Goal: Information Seeking & Learning: Learn about a topic

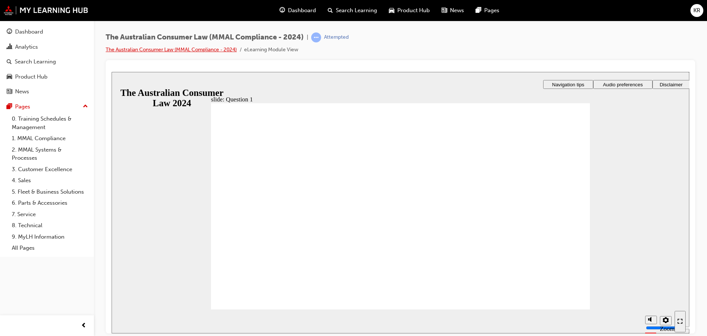
click at [195, 52] on link "The Australian Consumer Law (MMAL Compliance - 2024)" at bounding box center [171, 49] width 131 height 6
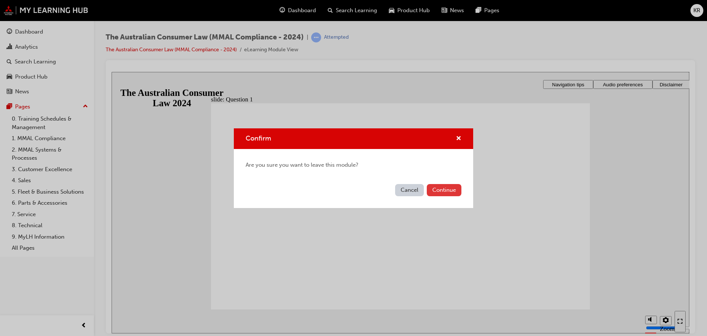
click at [441, 192] on button "Continue" at bounding box center [444, 190] width 35 height 12
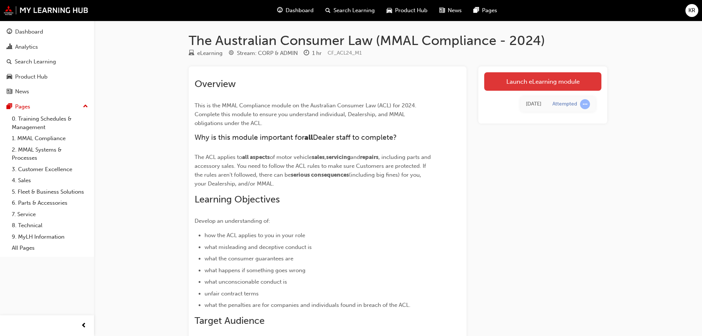
click at [508, 81] on link "Launch eLearning module" at bounding box center [542, 81] width 117 height 18
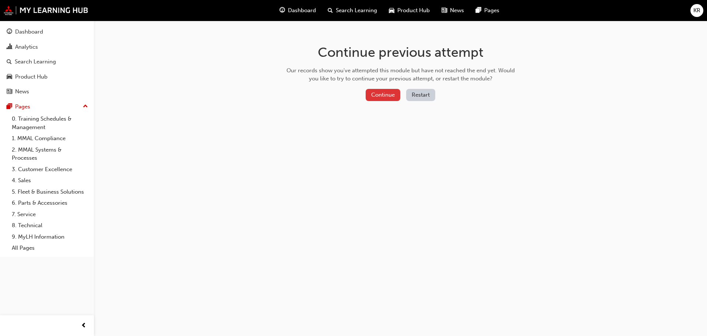
click at [376, 93] on button "Continue" at bounding box center [383, 95] width 35 height 12
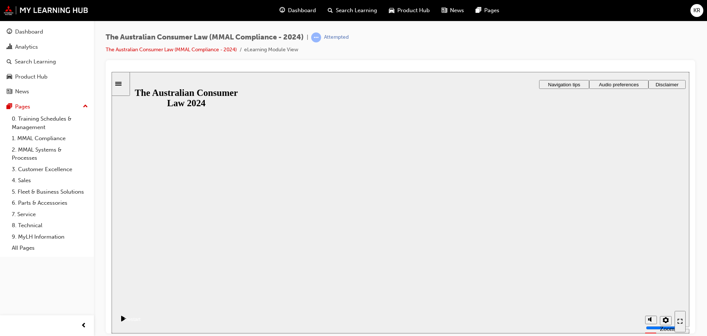
click at [141, 305] on button "Resume" at bounding box center [126, 310] width 29 height 10
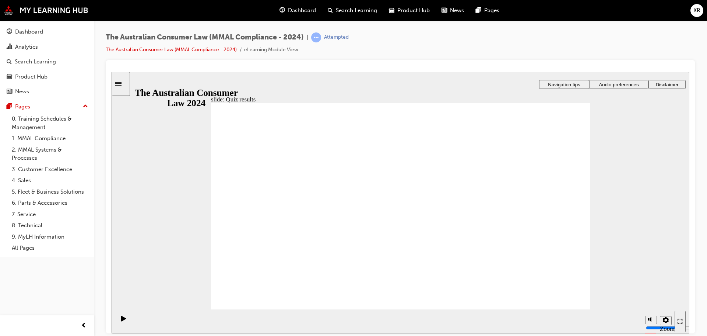
radio input "true"
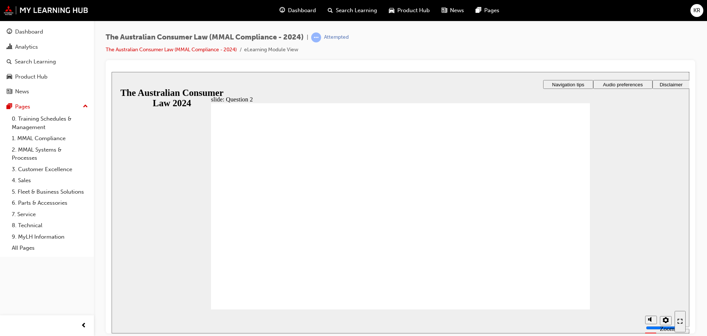
checkbox input "true"
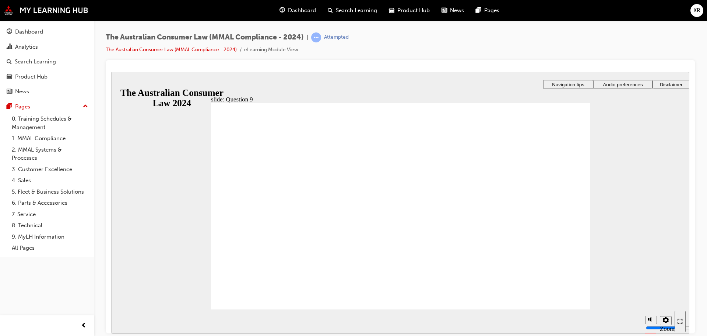
drag, startPoint x: 325, startPoint y: 193, endPoint x: 268, endPoint y: 290, distance: 112.5
radio input "true"
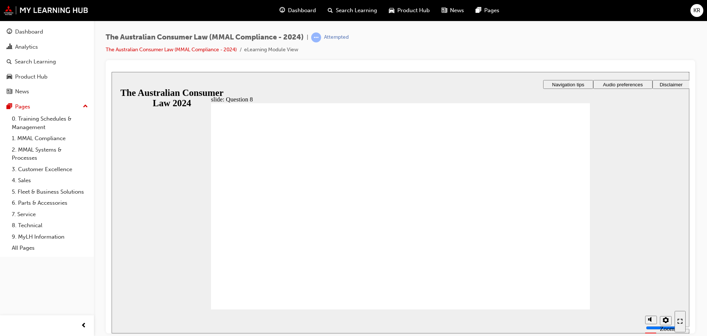
checkbox input "true"
drag, startPoint x: 349, startPoint y: 180, endPoint x: 333, endPoint y: 202, distance: 26.9
checkbox input "true"
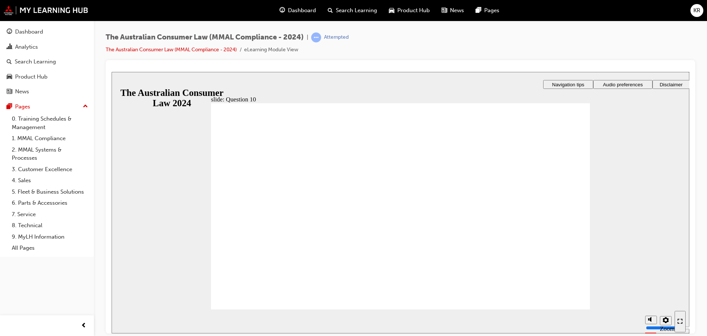
checkbox input "true"
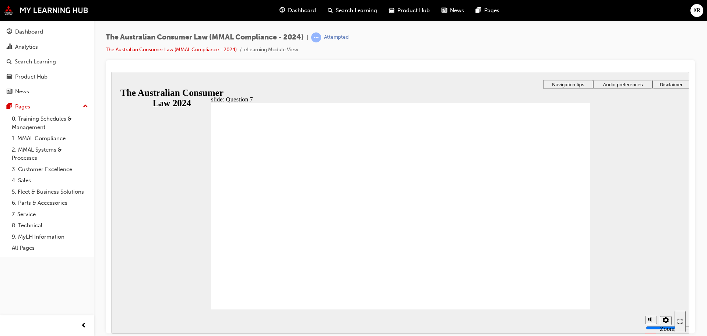
checkbox input "true"
checkbox input "false"
drag, startPoint x: 286, startPoint y: 220, endPoint x: 271, endPoint y: 301, distance: 82.8
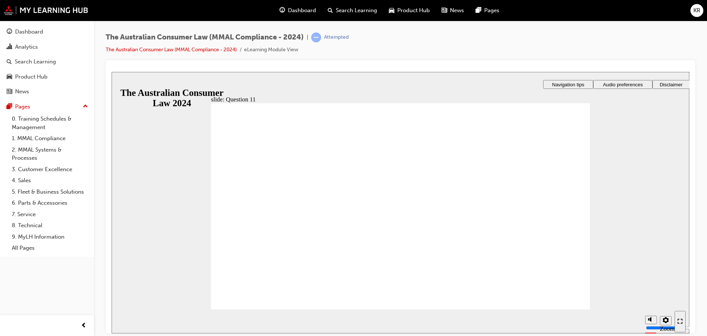
checkbox input "true"
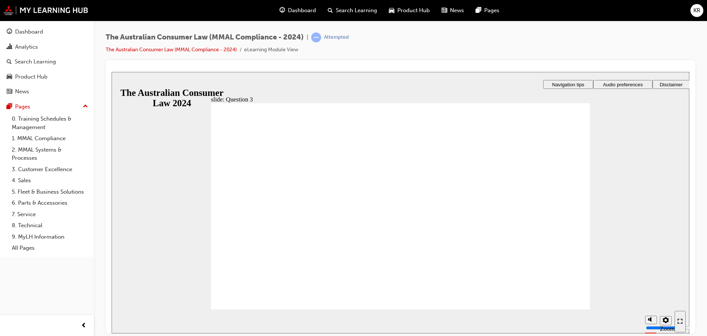
radio input "true"
drag, startPoint x: 252, startPoint y: 186, endPoint x: 270, endPoint y: 287, distance: 102.1
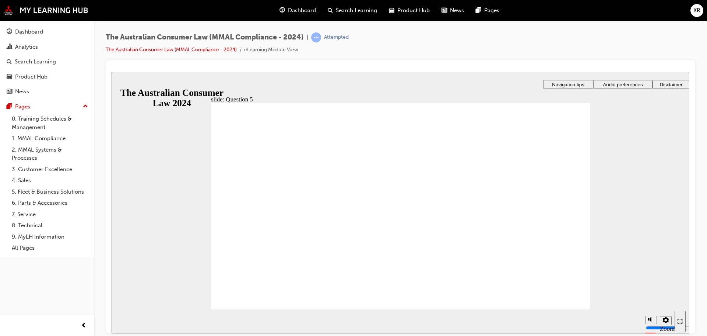
checkbox input "true"
drag, startPoint x: 285, startPoint y: 168, endPoint x: 285, endPoint y: 185, distance: 16.6
checkbox input "true"
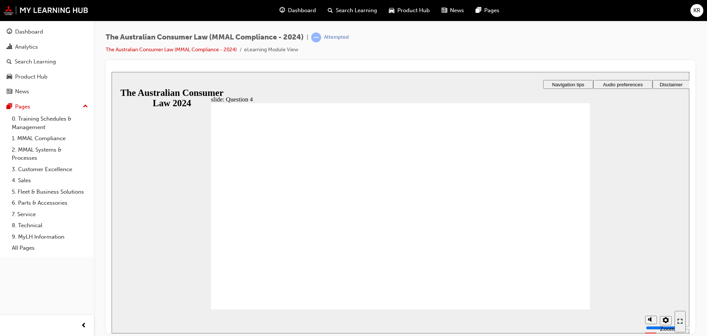
checkbox input "true"
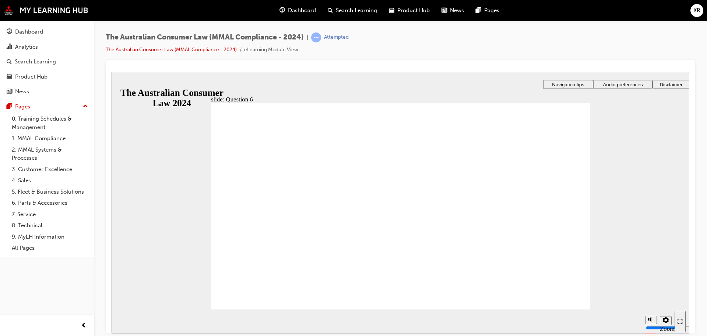
radio input "true"
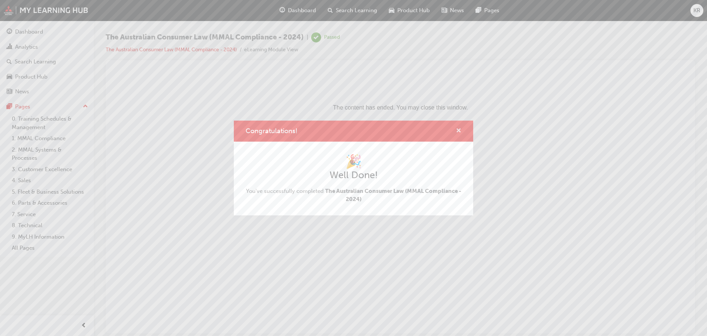
click at [461, 131] on span "cross-icon" at bounding box center [459, 131] width 6 height 7
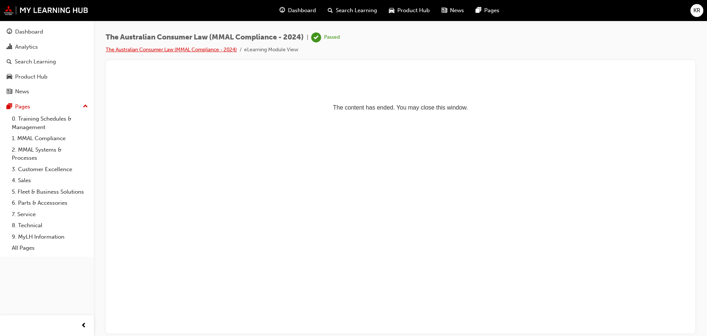
click at [189, 48] on link "The Australian Consumer Law (MMAL Compliance - 2024)" at bounding box center [171, 49] width 131 height 6
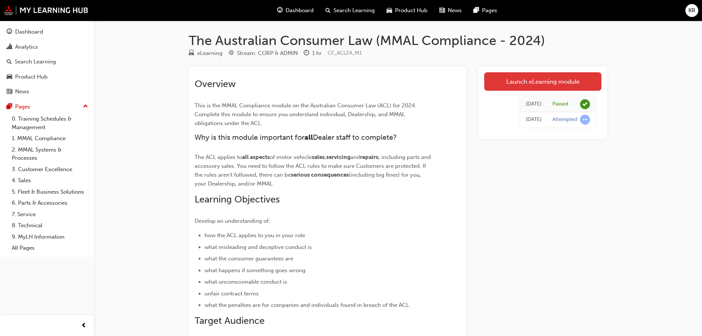
click at [539, 79] on link "Launch eLearning module" at bounding box center [542, 81] width 117 height 18
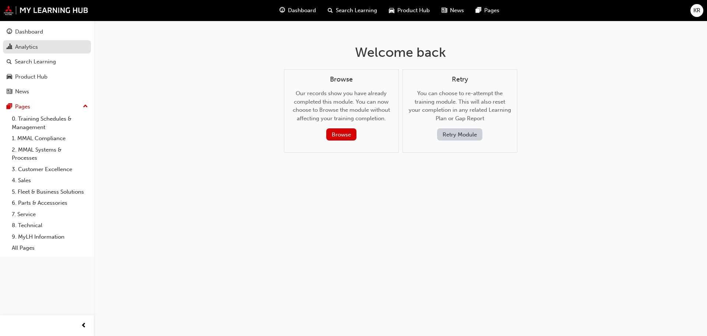
click at [29, 52] on link "Analytics" at bounding box center [47, 47] width 88 height 14
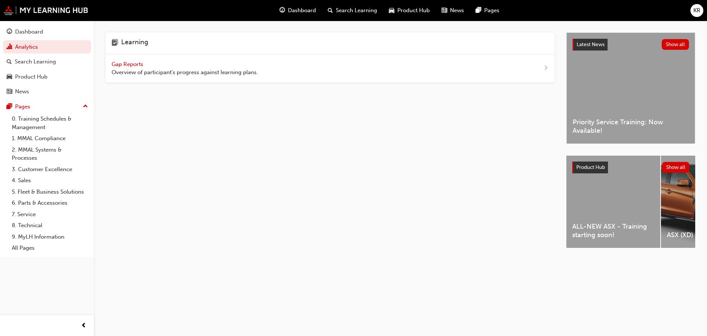
click at [130, 66] on span "Gap Reports" at bounding box center [128, 64] width 33 height 7
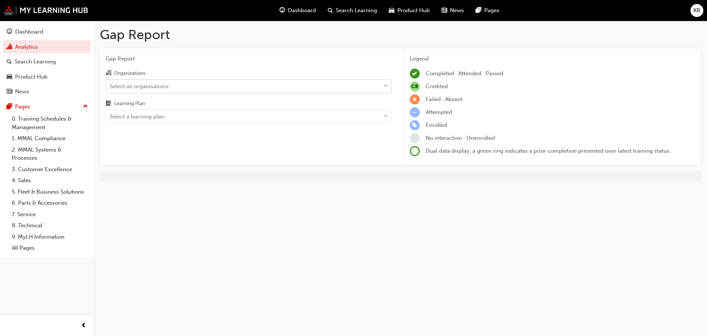
click at [217, 84] on div "Select an organisations" at bounding box center [243, 86] width 274 height 13
click at [111, 84] on input "Organisations Select an organisations" at bounding box center [110, 86] width 1 height 6
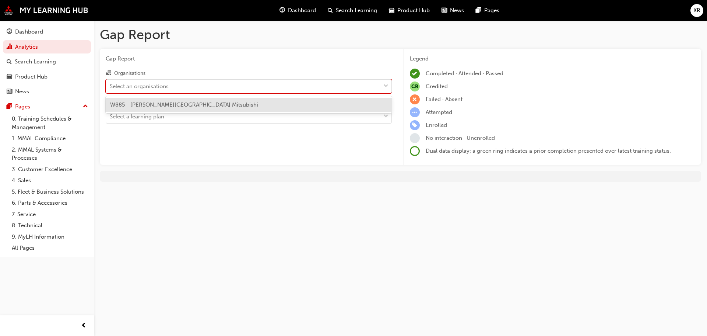
click at [204, 104] on div "W885 - [PERSON_NAME][GEOGRAPHIC_DATA] Mitsubishi" at bounding box center [249, 105] width 286 height 14
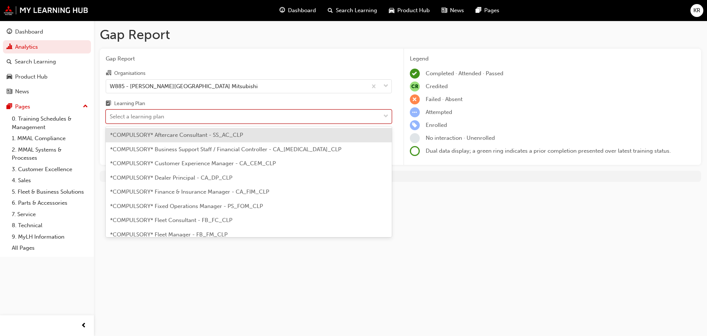
click at [189, 113] on div "Select a learning plan" at bounding box center [243, 116] width 274 height 13
click at [111, 113] on input "Learning Plan option *COMPULSORY* Aftercare Consultant - SS_AC_CLP focused, 1 o…" at bounding box center [110, 116] width 1 height 6
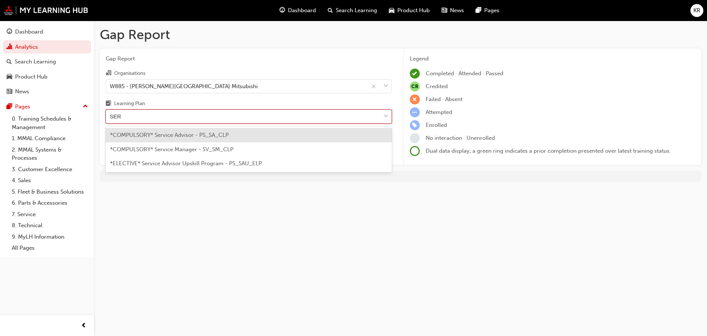
type input "SERV"
click at [248, 133] on div "*COMPULSORY* Service Advisor - PS_SA_CLP" at bounding box center [249, 135] width 286 height 14
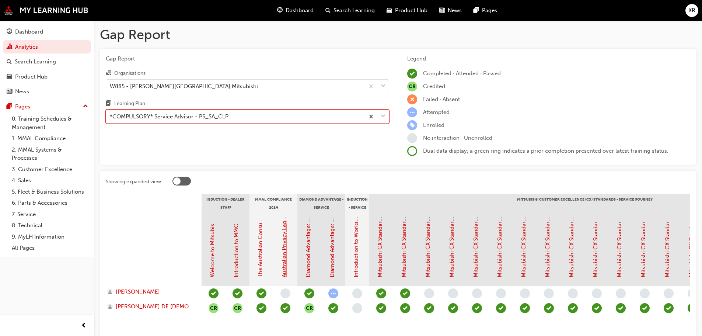
click at [283, 245] on link "Australian Privacy Legislation (MMAL Compliance - 2024)" at bounding box center [284, 203] width 7 height 147
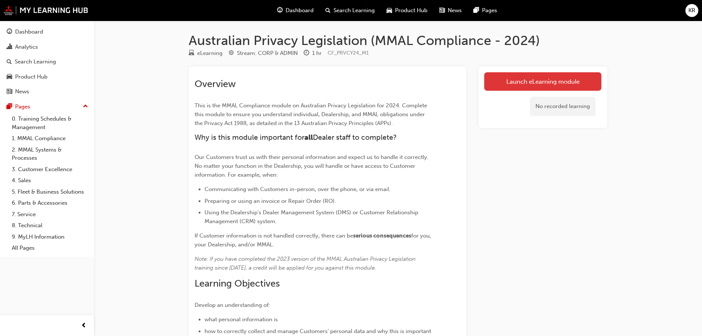
click at [532, 83] on link "Launch eLearning module" at bounding box center [542, 81] width 117 height 18
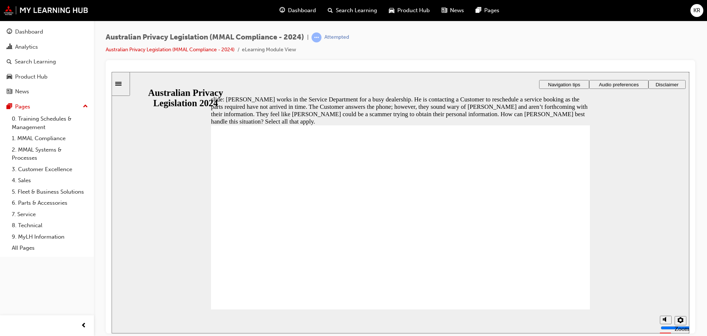
checkbox input "true"
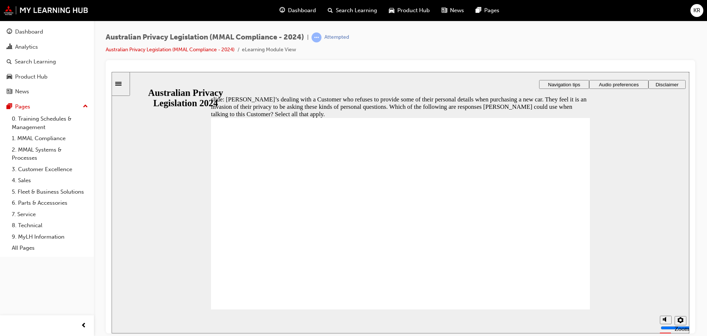
checkbox input "true"
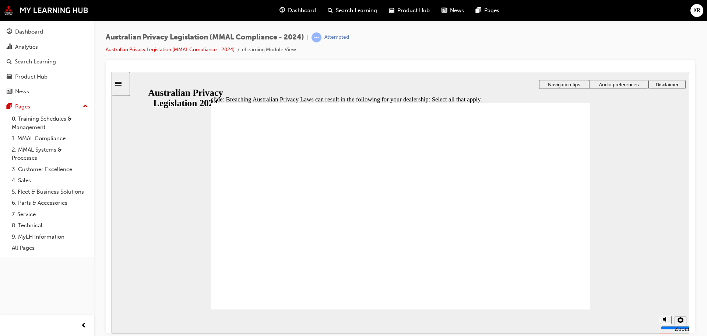
checkbox input "true"
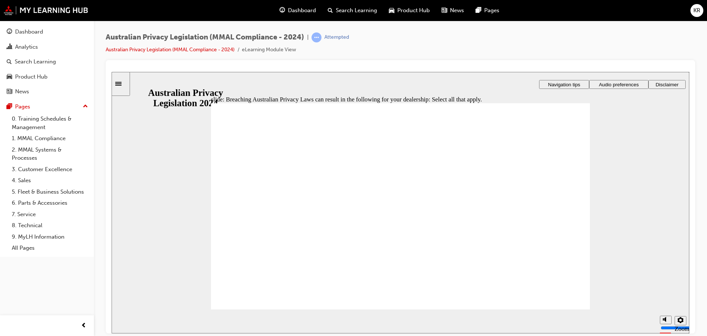
checkbox input "true"
drag, startPoint x: 292, startPoint y: 242, endPoint x: 275, endPoint y: 284, distance: 45.3
